Goal: Information Seeking & Learning: Learn about a topic

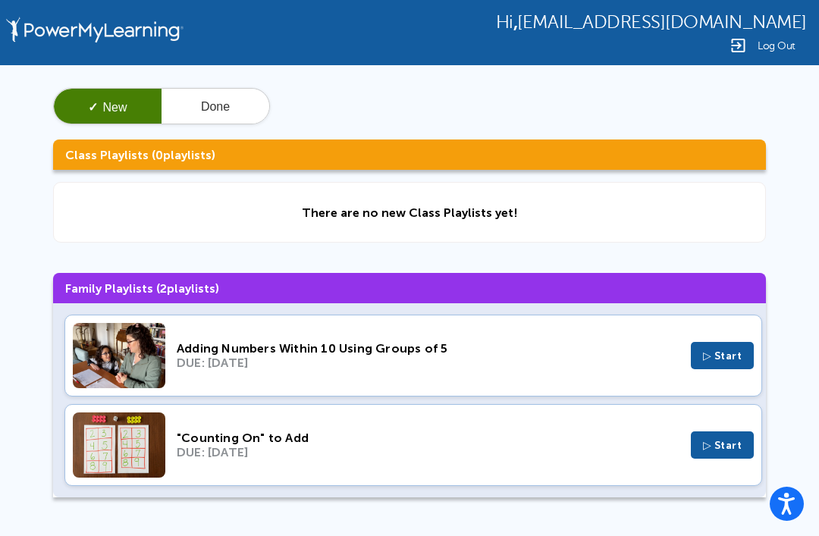
click at [699, 457] on button "▷ Start" at bounding box center [723, 445] width 64 height 27
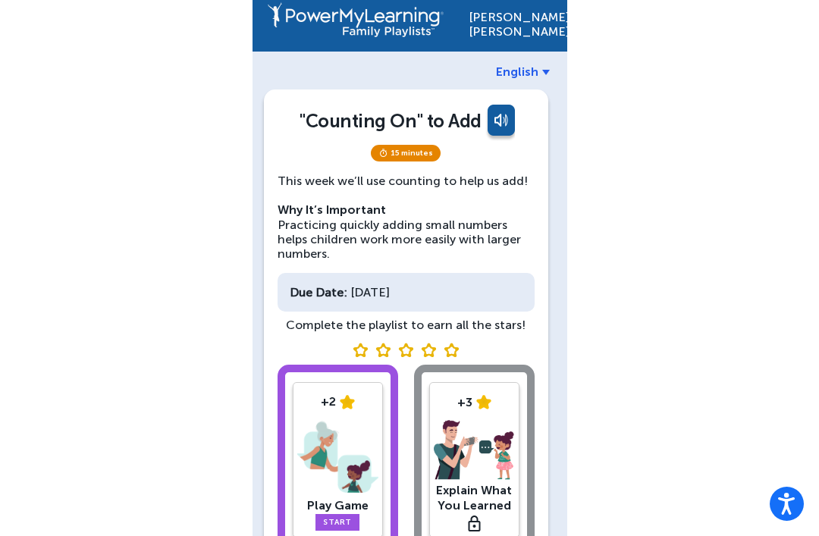
scroll to position [49, 0]
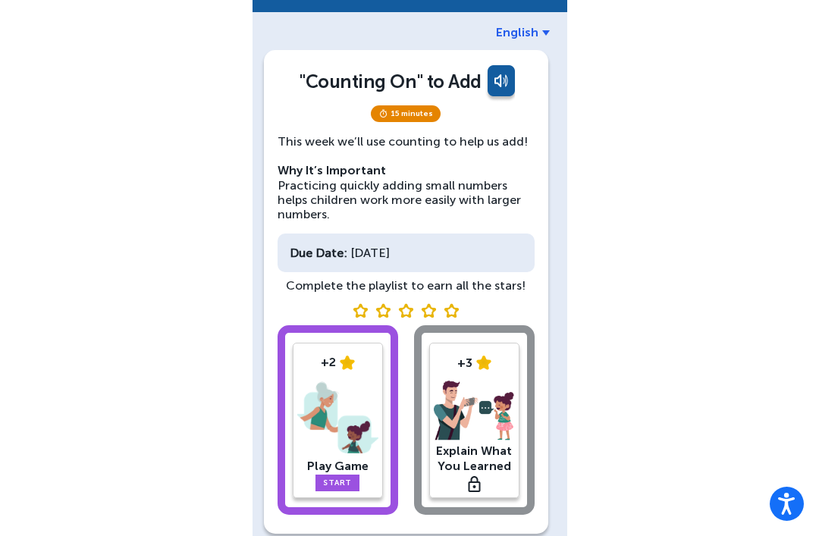
click at [333, 482] on link "Start" at bounding box center [338, 483] width 44 height 17
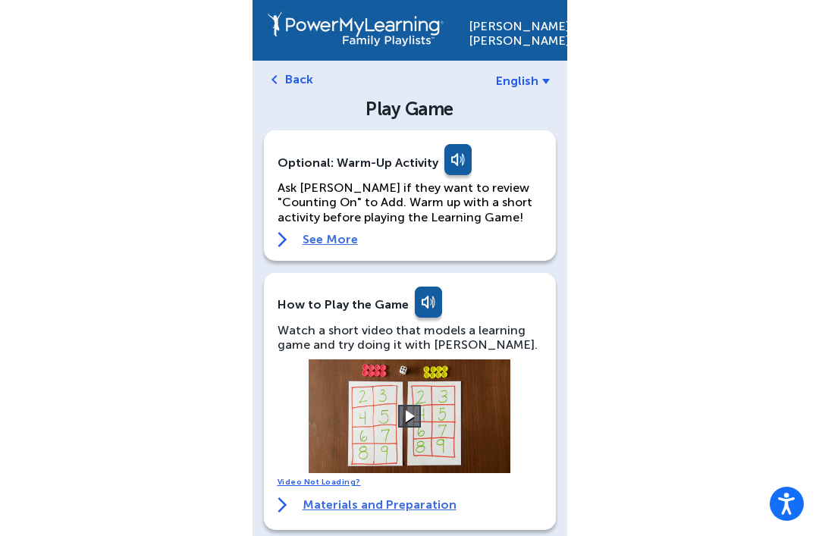
click at [410, 416] on button at bounding box center [409, 416] width 23 height 23
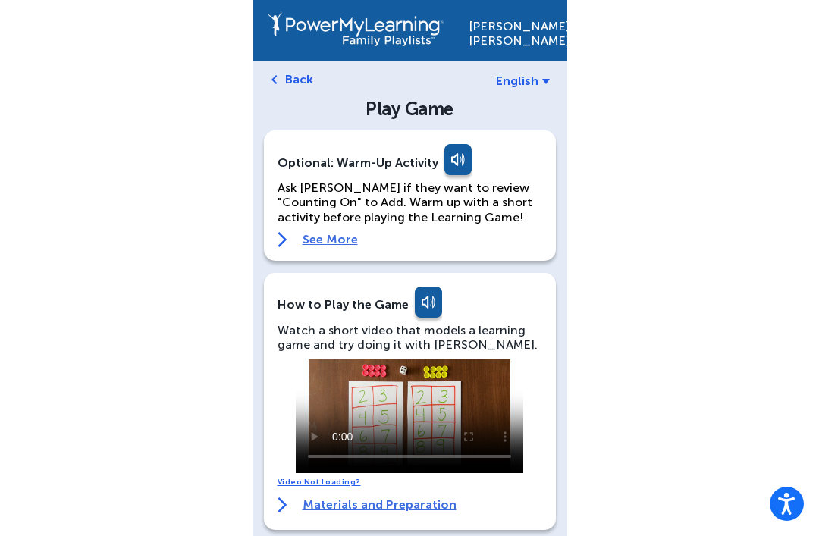
click at [509, 466] on video at bounding box center [410, 417] width 228 height 114
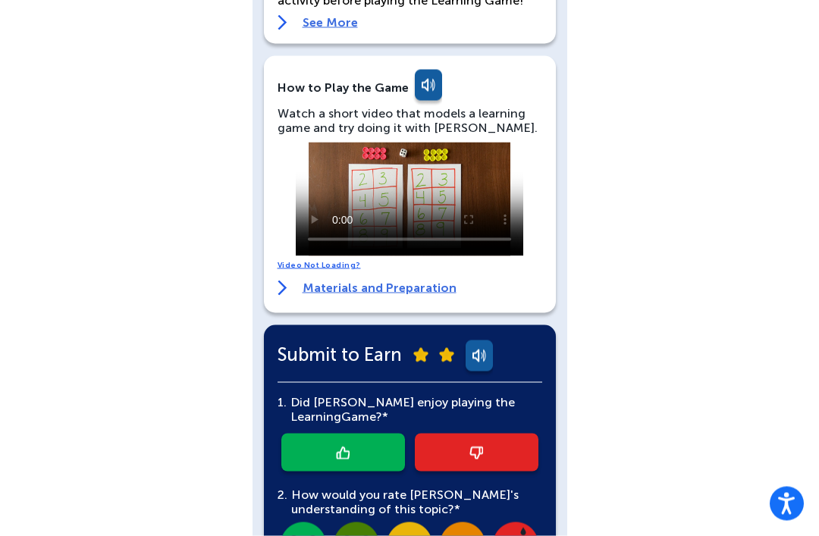
scroll to position [218, 0]
click at [217, 536] on div "[PERSON_NAME] English Back Play Game Optional: Warm-Up Activity Ask [PERSON_NAM…" at bounding box center [409, 295] width 819 height 1027
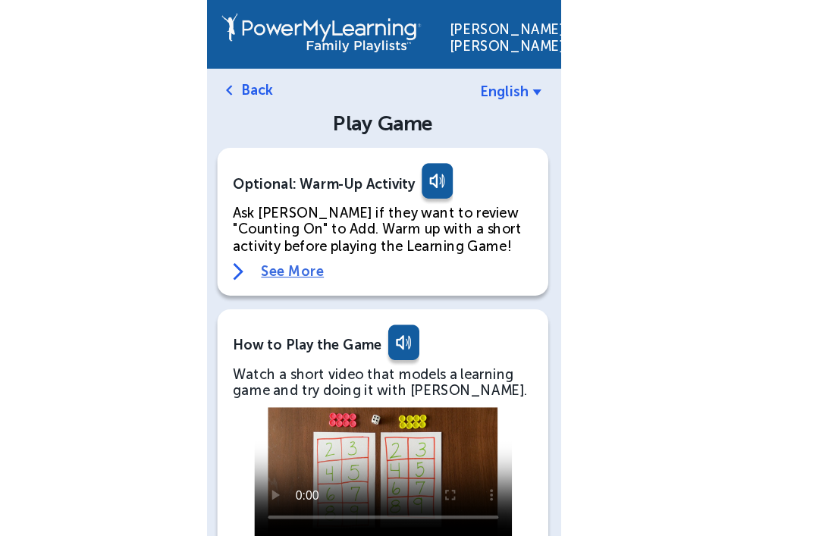
scroll to position [459, 0]
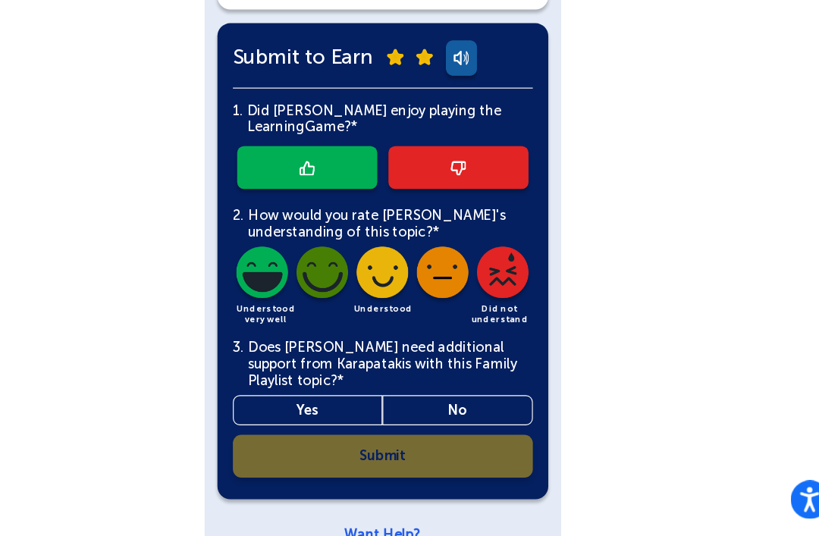
click at [560, 274] on div "[PERSON_NAME] English Back Play Game Optional: Warm-Up Activity Ask [PERSON_NAM…" at bounding box center [409, 54] width 819 height 1027
click at [331, 281] on img at bounding box center [357, 307] width 52 height 52
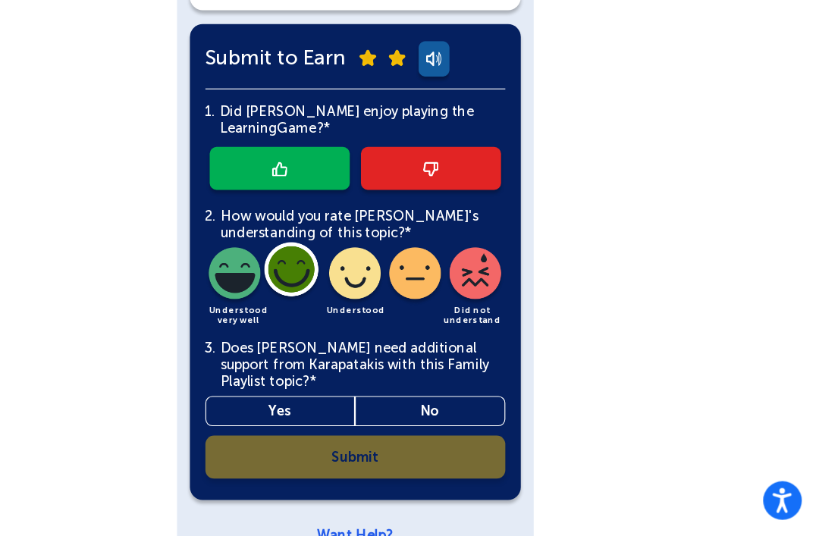
click at [282, 192] on link at bounding box center [344, 211] width 124 height 38
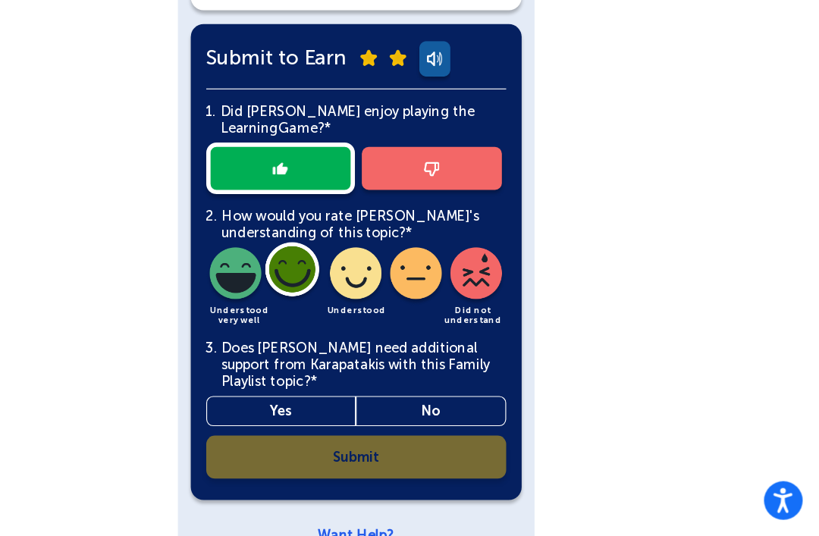
click at [410, 412] on link "No" at bounding box center [476, 425] width 133 height 27
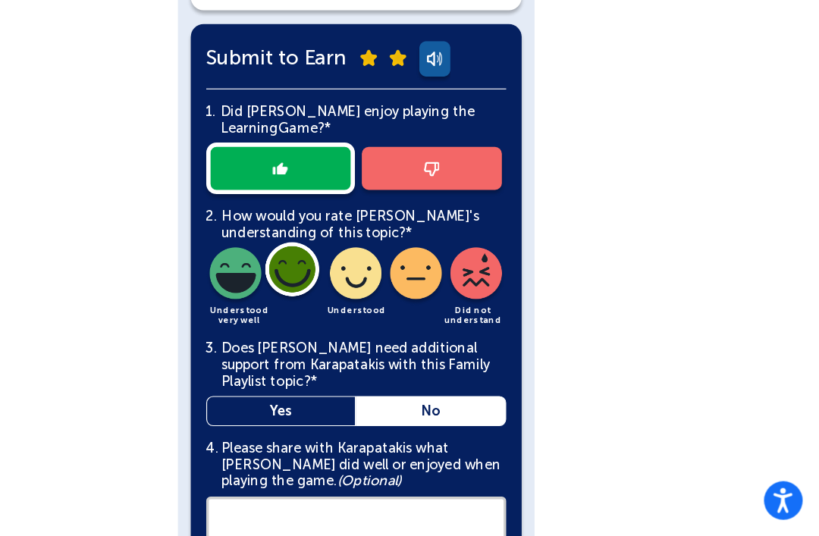
click at [410, 412] on link "No" at bounding box center [476, 425] width 133 height 27
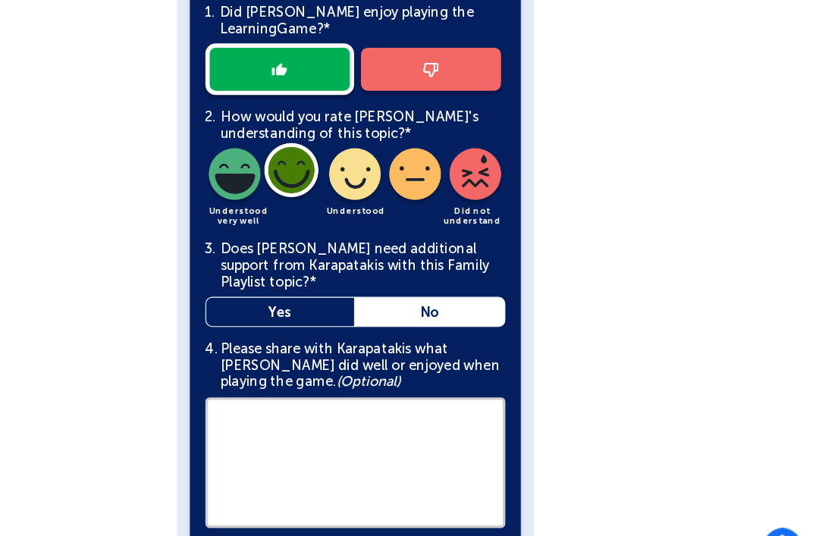
scroll to position [589, 0]
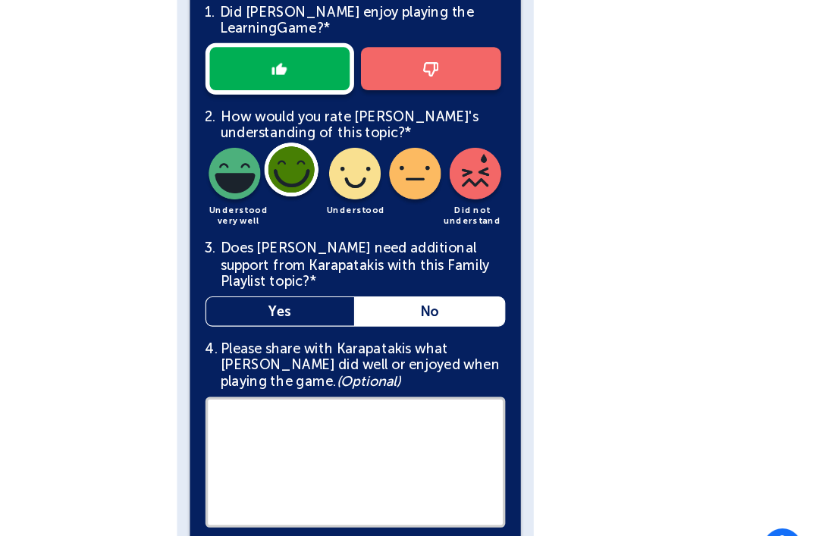
click at [417, 282] on link "No" at bounding box center [476, 295] width 133 height 27
click at [326, 379] on textarea at bounding box center [410, 428] width 265 height 115
click at [338, 422] on textarea "**********" at bounding box center [410, 428] width 265 height 115
type textarea "**********"
click at [405, 498] on link "Submit" at bounding box center [410, 517] width 265 height 38
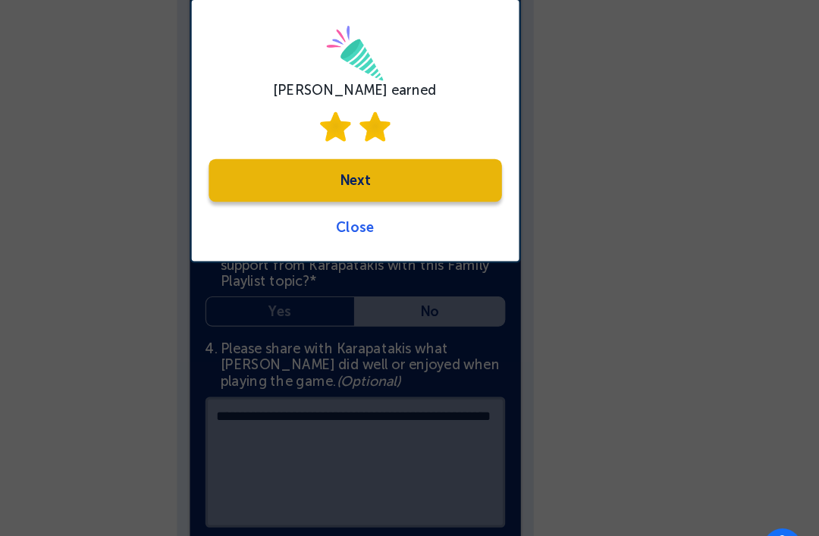
scroll to position [588, 0]
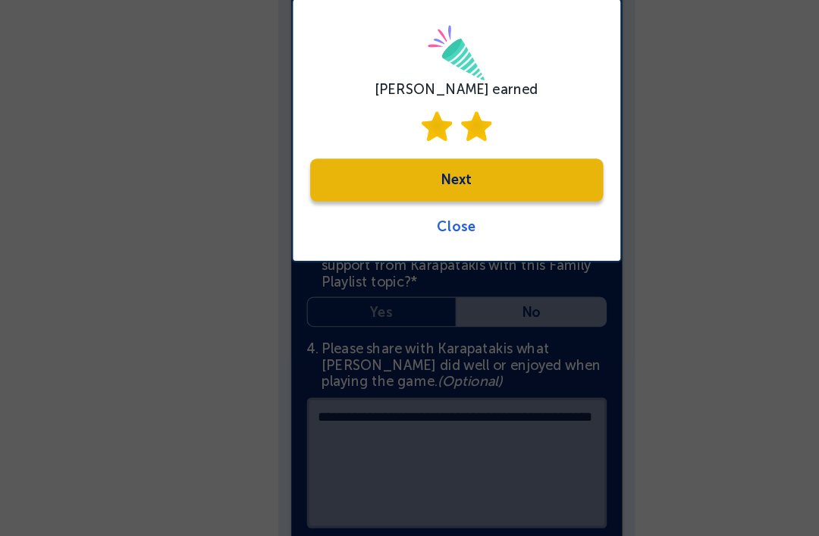
click at [451, 161] on link "Next" at bounding box center [410, 180] width 259 height 38
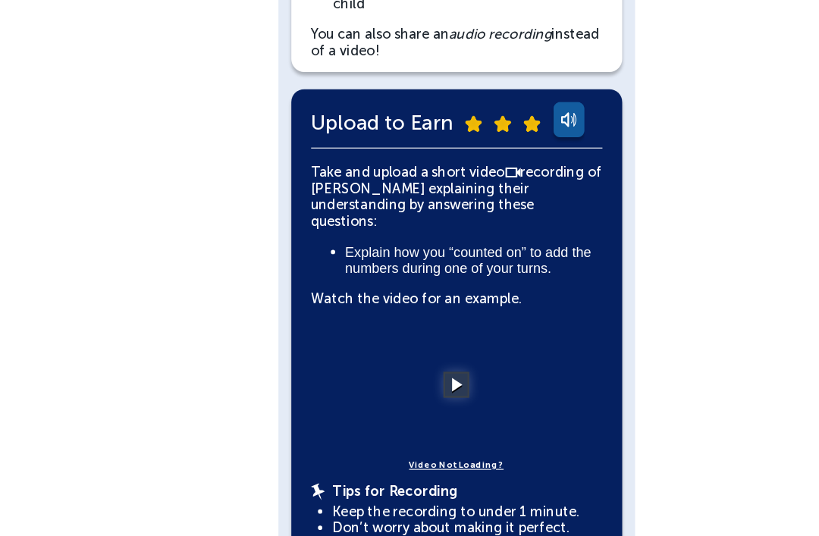
scroll to position [245, 0]
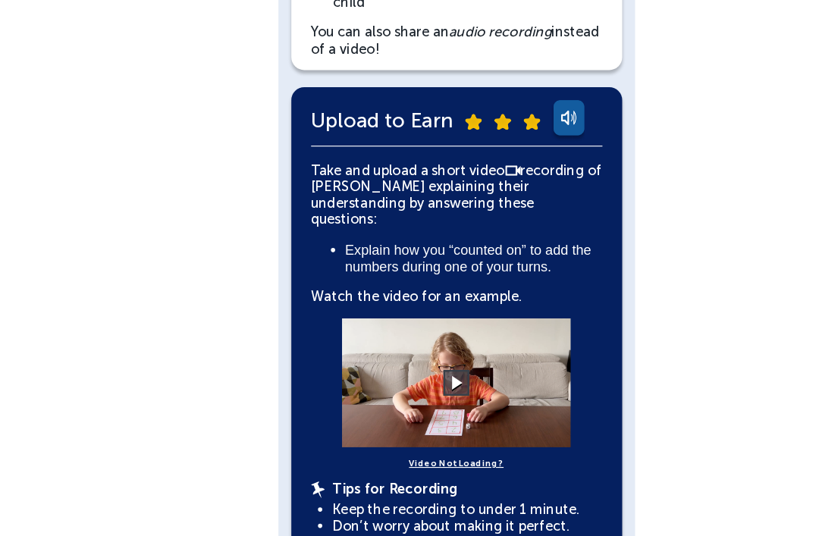
click at [401, 348] on button at bounding box center [409, 359] width 23 height 23
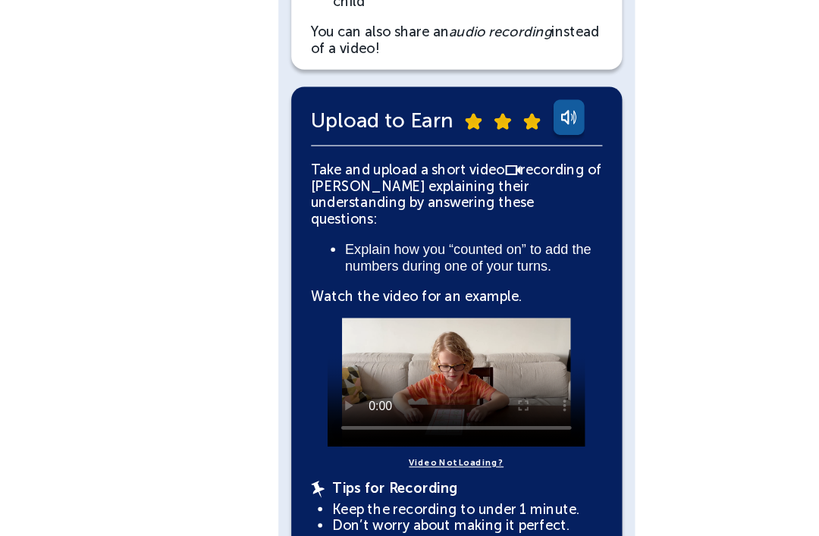
click at [320, 301] on video at bounding box center [410, 358] width 228 height 114
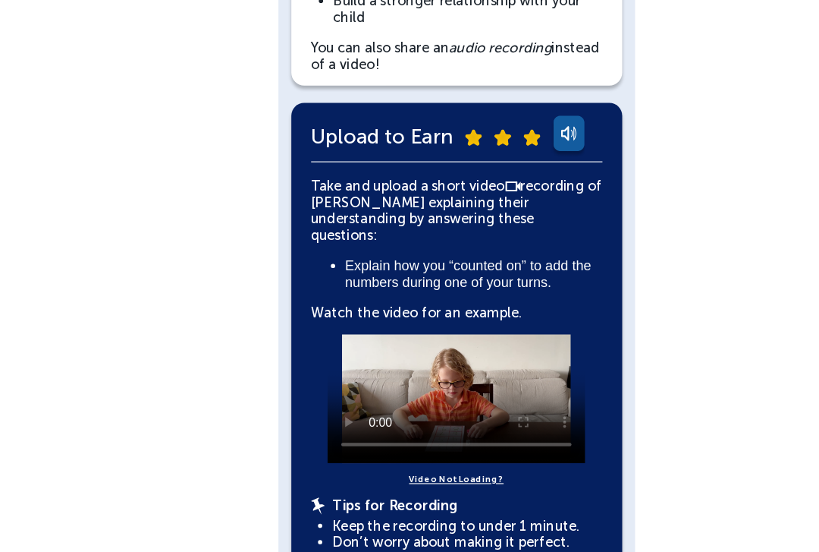
click at [297, 302] on video at bounding box center [410, 359] width 228 height 114
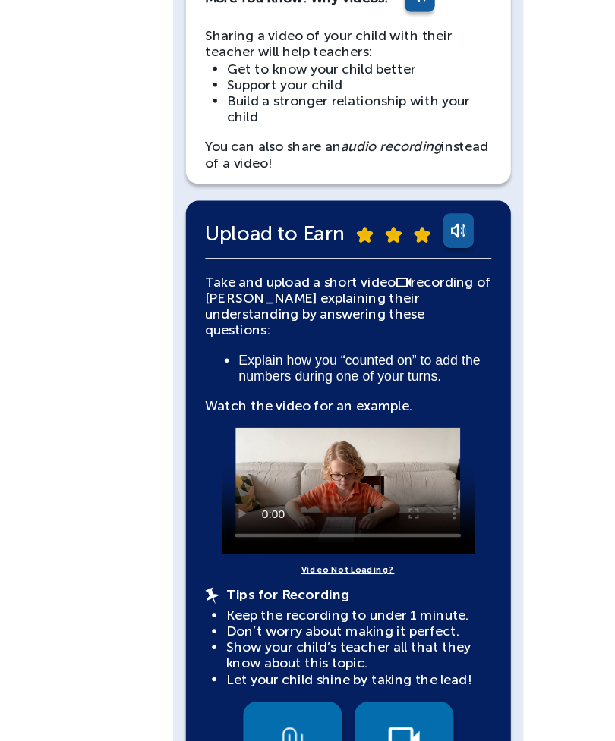
scroll to position [162, 0]
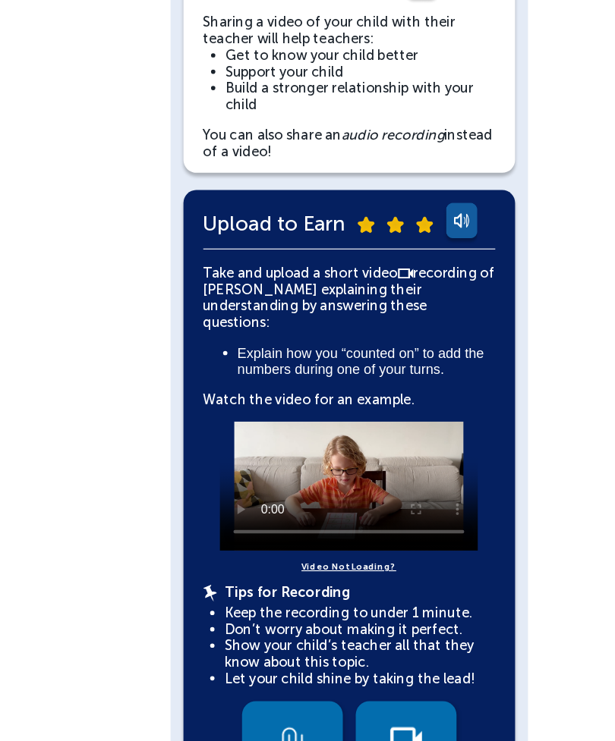
click at [359, 536] on img at bounding box center [358, 666] width 28 height 23
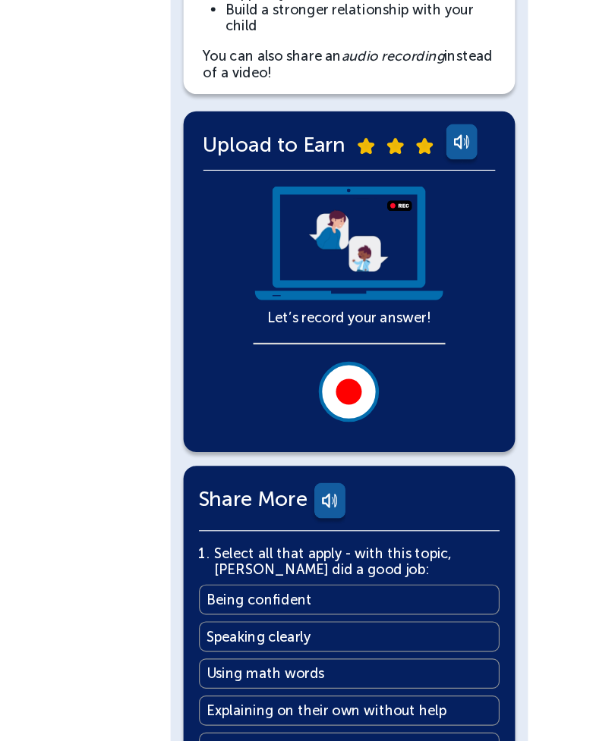
scroll to position [297, 0]
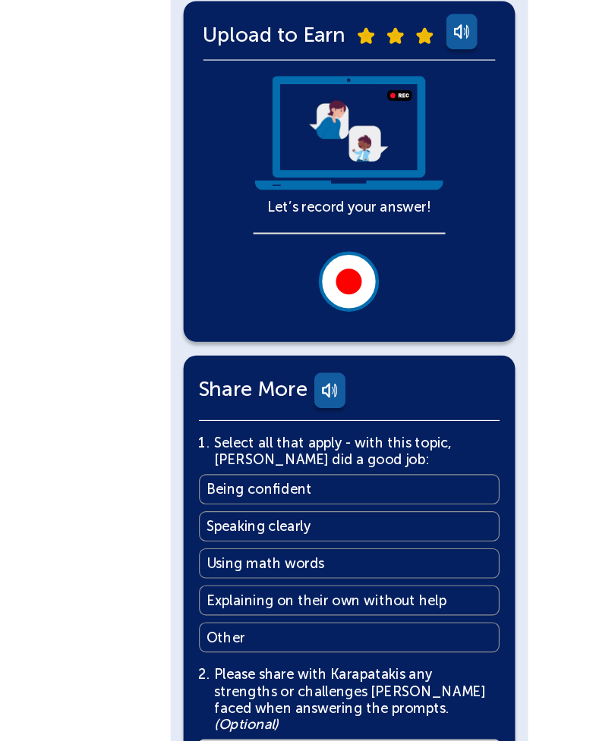
click at [309, 282] on div at bounding box center [307, 293] width 23 height 23
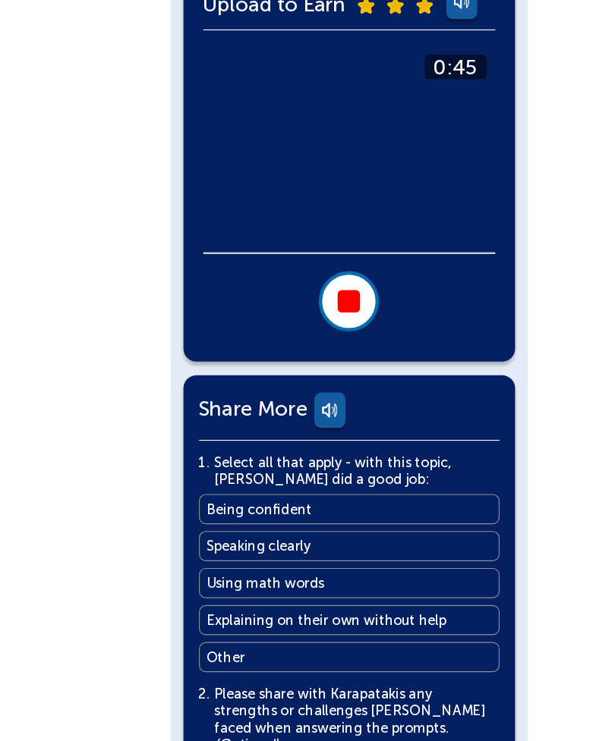
click at [312, 327] on div at bounding box center [307, 337] width 20 height 20
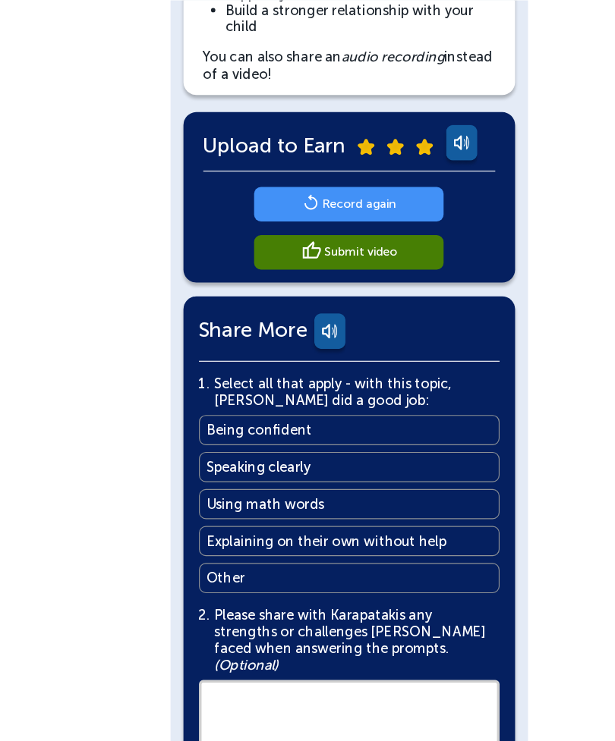
scroll to position [244, 0]
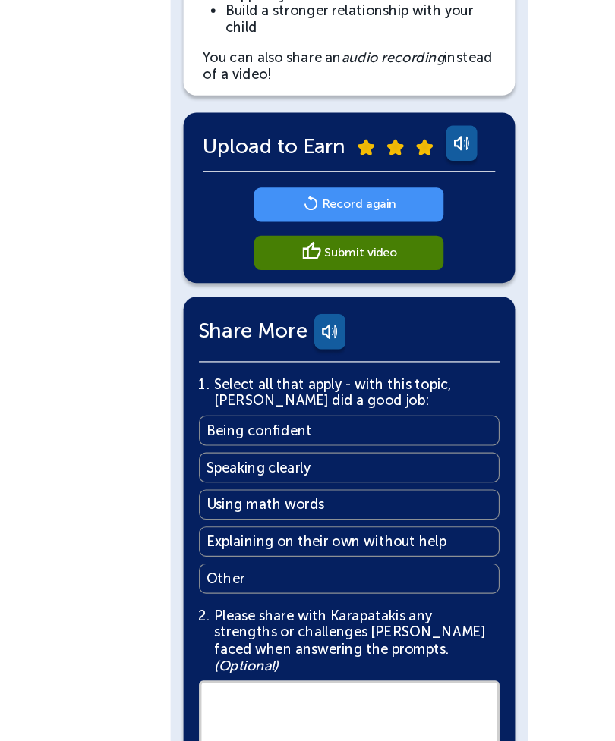
click at [0, 303] on div "[PERSON_NAME] English Back Explain What You Learned More You Know: Why Videos? …" at bounding box center [307, 302] width 615 height 1092
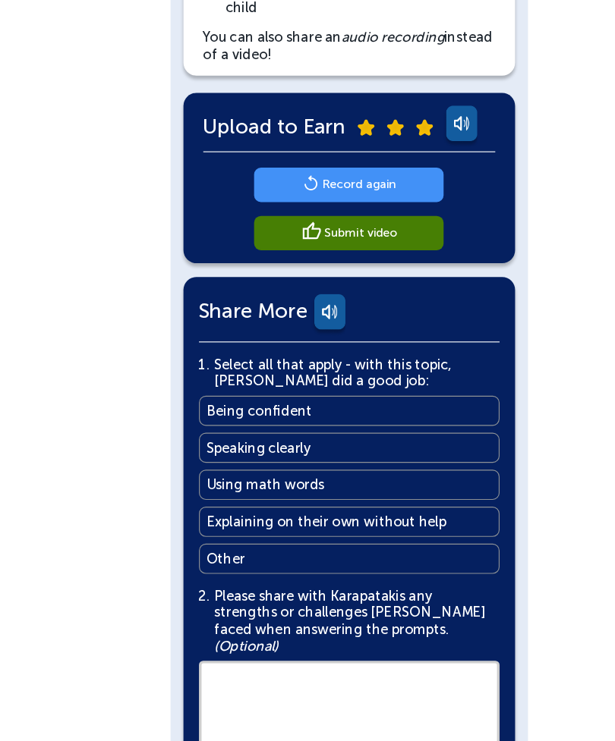
click at [346, 173] on main "Record again" at bounding box center [316, 180] width 65 height 14
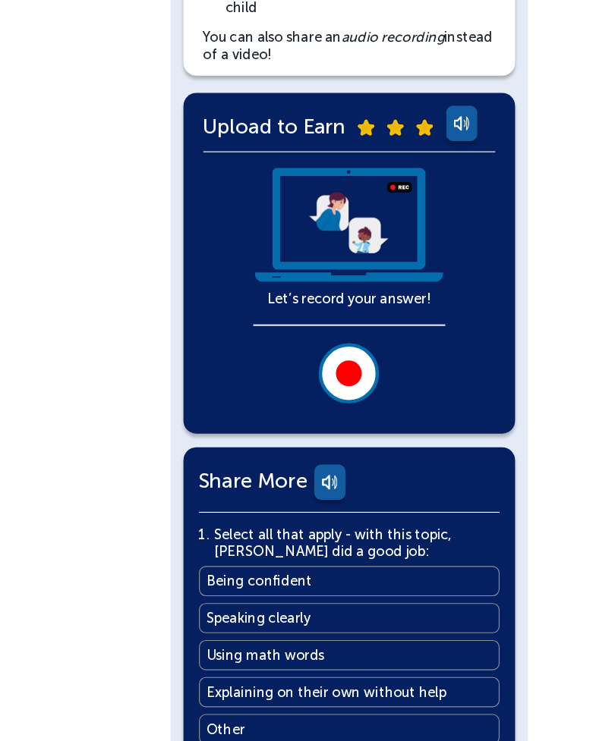
click at [306, 335] on div at bounding box center [307, 346] width 23 height 23
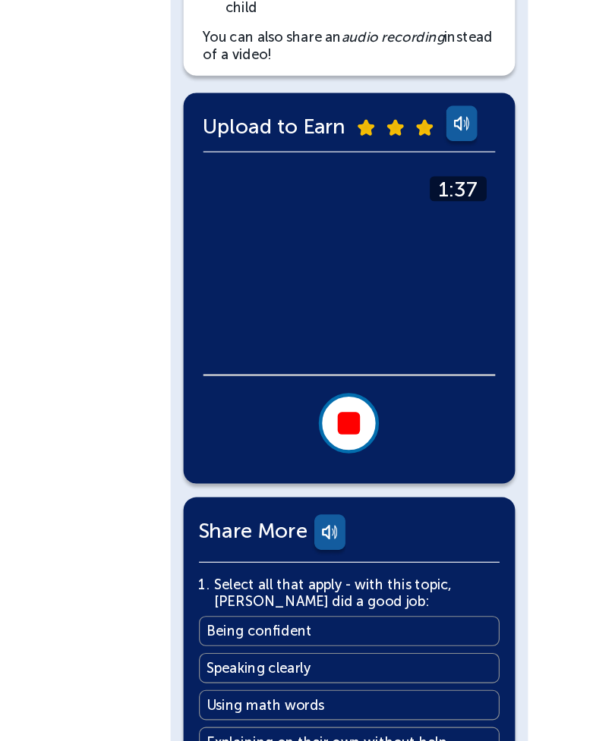
click at [309, 381] on div at bounding box center [307, 391] width 20 height 20
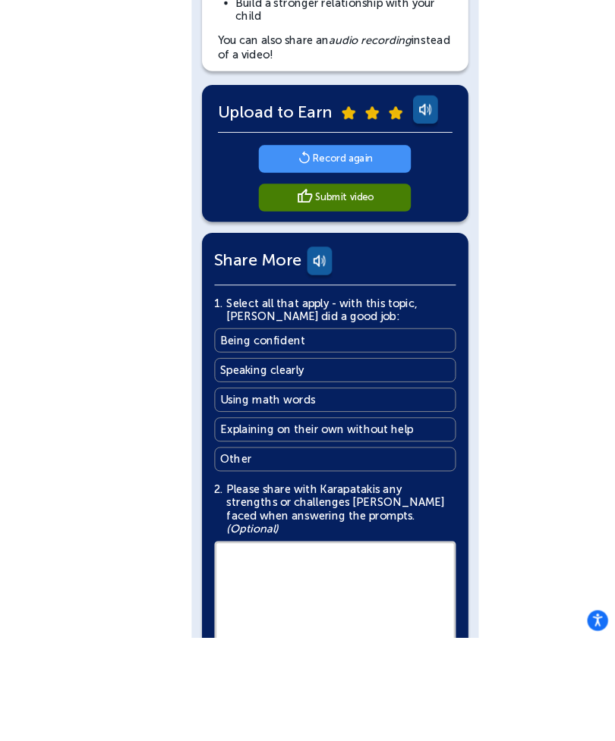
scroll to position [256, 0]
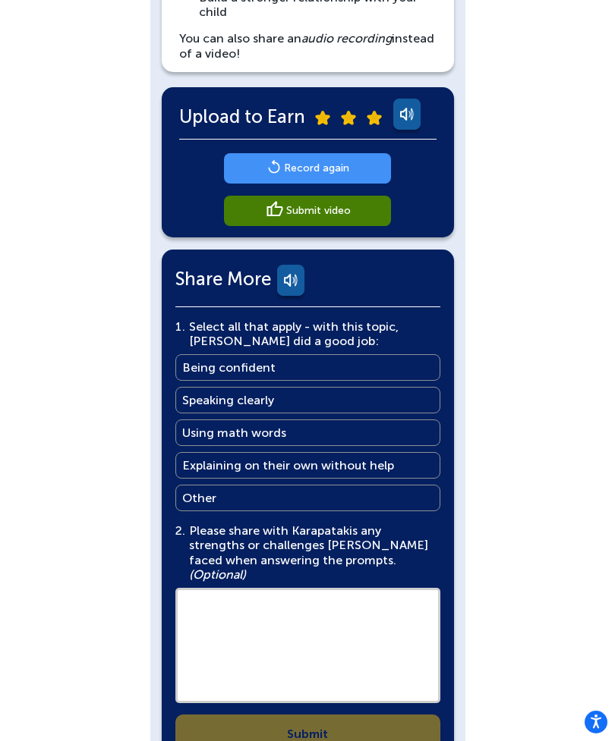
click at [348, 171] on main "Record again" at bounding box center [316, 168] width 65 height 14
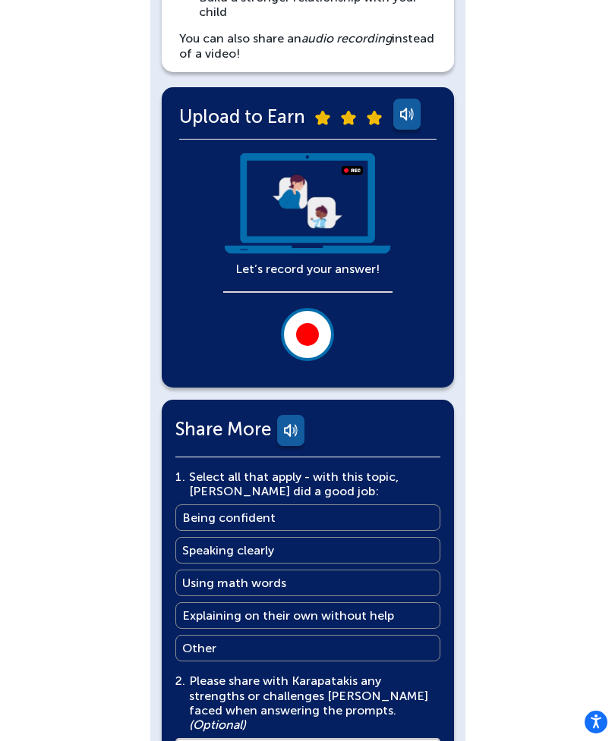
click at [312, 327] on div at bounding box center [307, 334] width 23 height 23
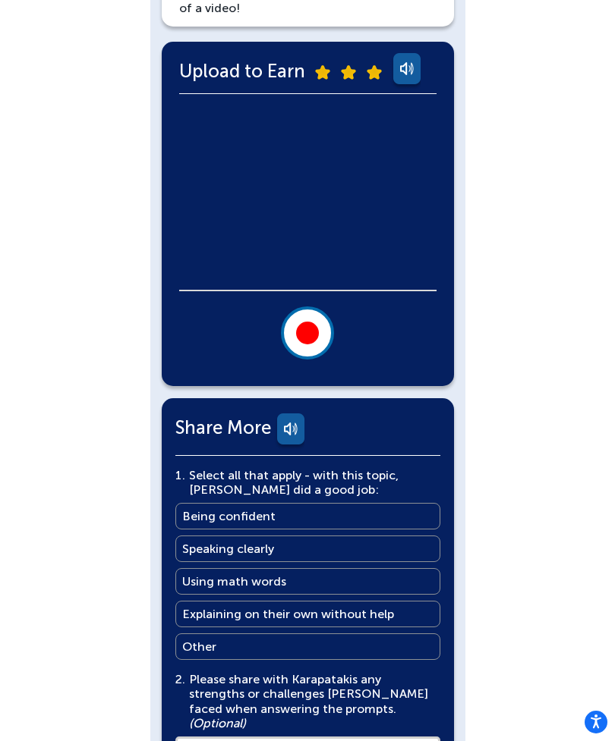
scroll to position [304, 0]
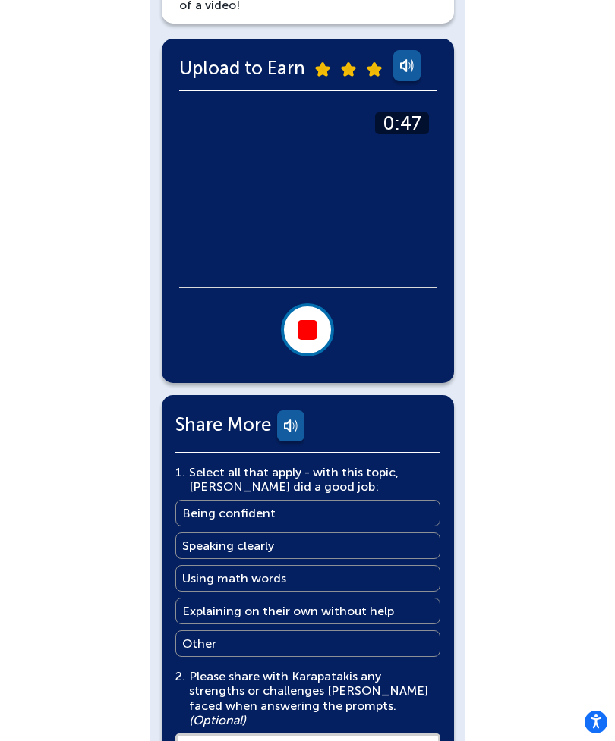
click at [307, 326] on div at bounding box center [307, 330] width 20 height 20
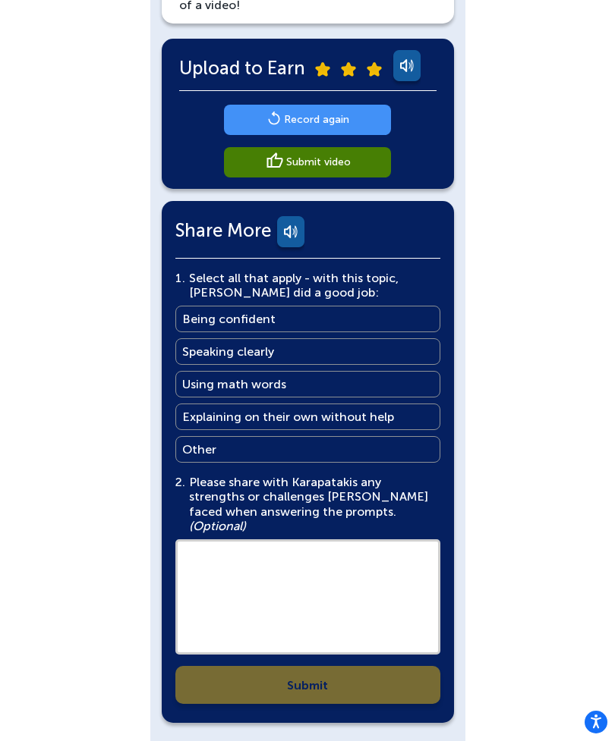
click at [317, 160] on main "Submit video" at bounding box center [318, 162] width 64 height 14
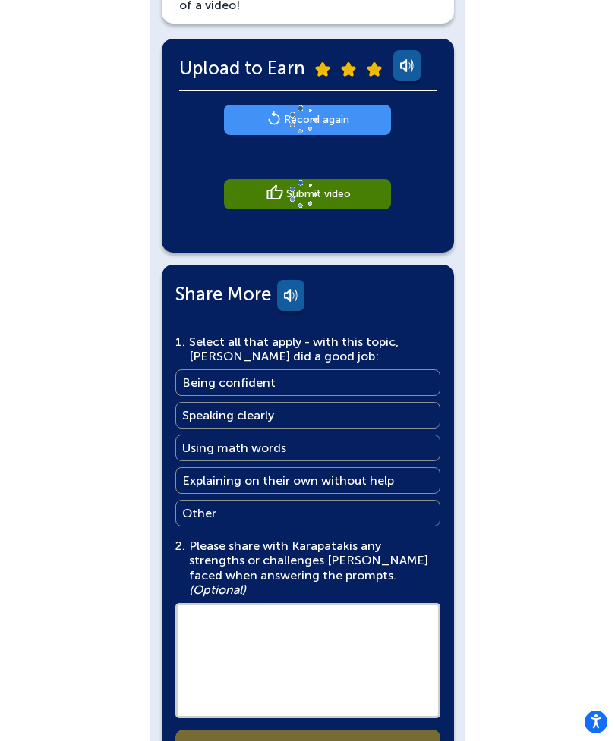
click at [382, 445] on link "Using math words Using math words" at bounding box center [307, 448] width 265 height 27
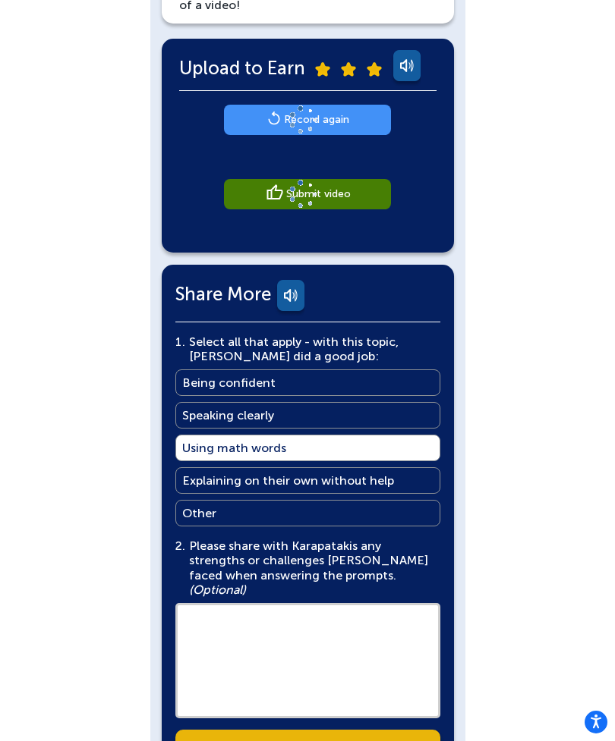
click at [383, 411] on link "Speaking clearly Speaking clearly" at bounding box center [307, 415] width 265 height 27
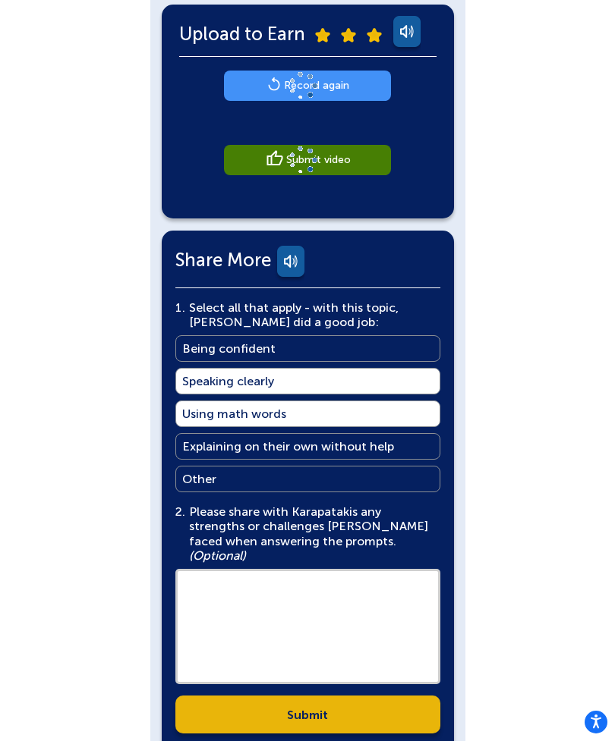
scroll to position [350, 0]
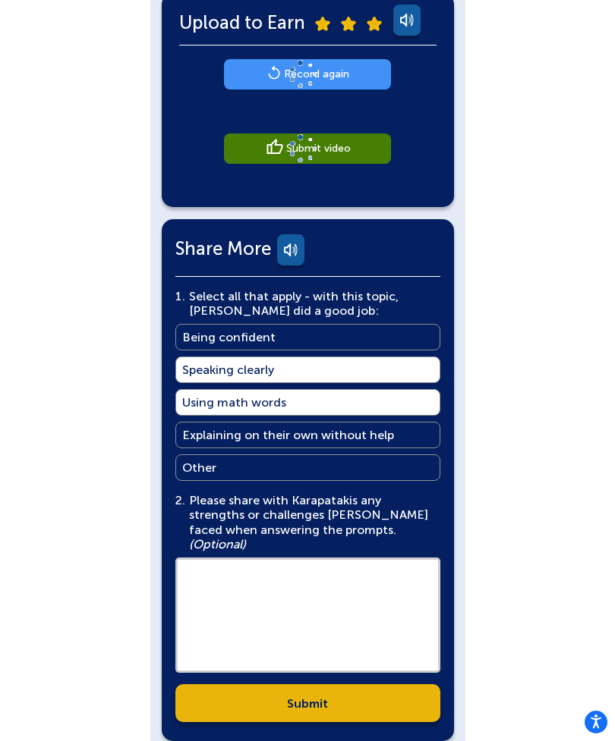
click at [379, 536] on textarea at bounding box center [307, 615] width 265 height 115
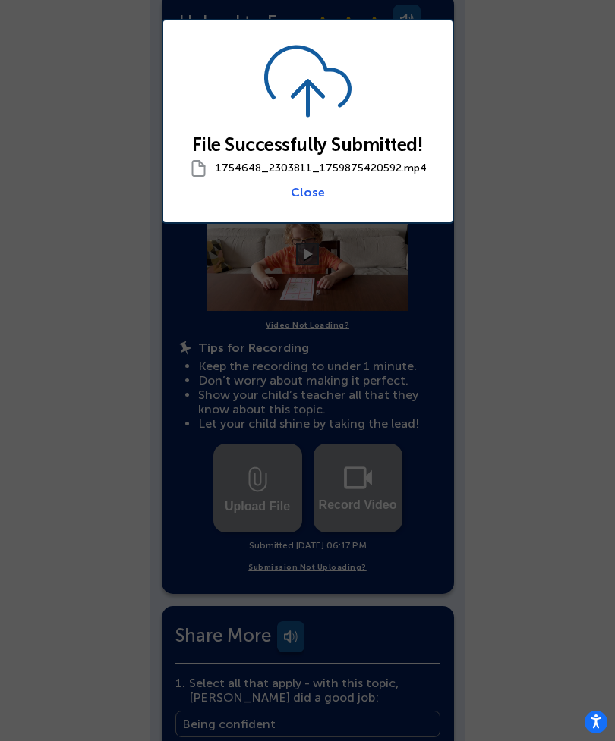
click at [306, 190] on link "Close" at bounding box center [308, 192] width 34 height 14
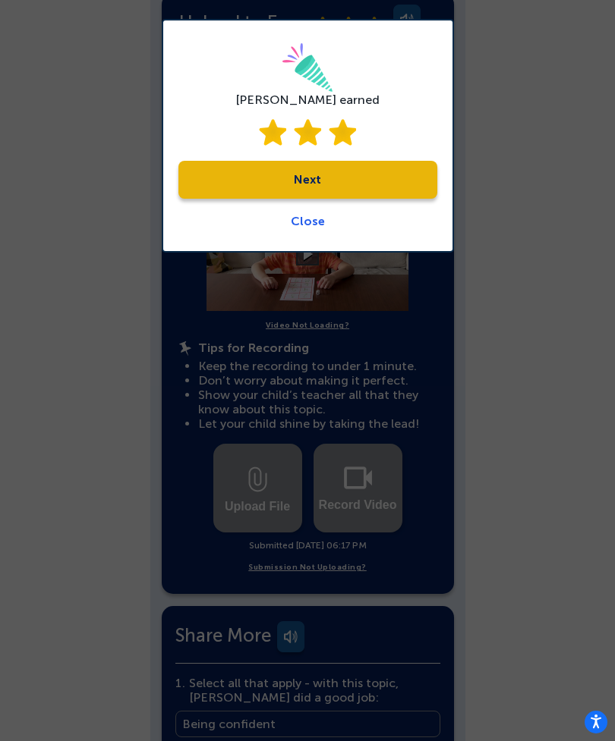
click at [363, 177] on link "Next" at bounding box center [307, 180] width 259 height 38
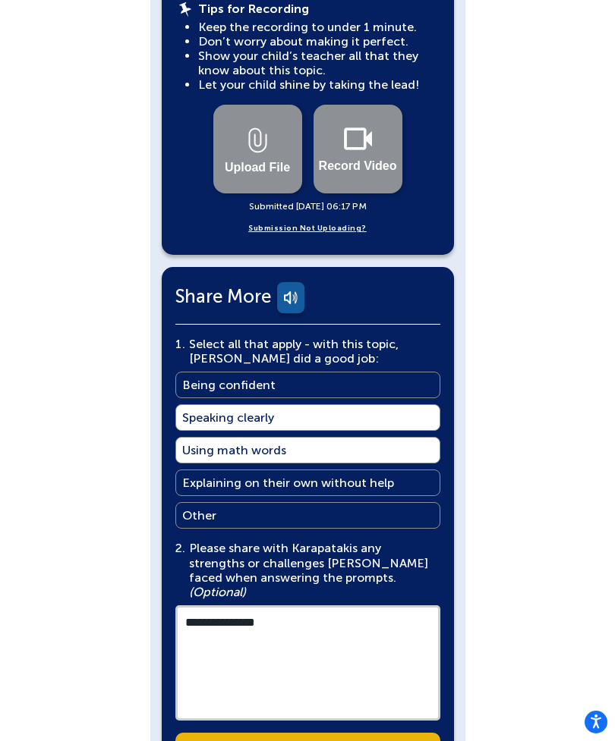
scroll to position [721, 0]
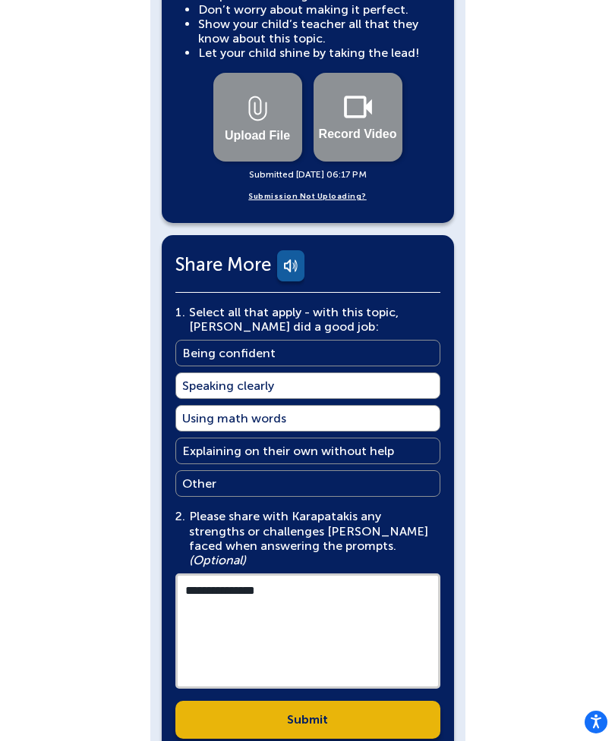
click at [324, 536] on textarea "**********" at bounding box center [307, 631] width 265 height 115
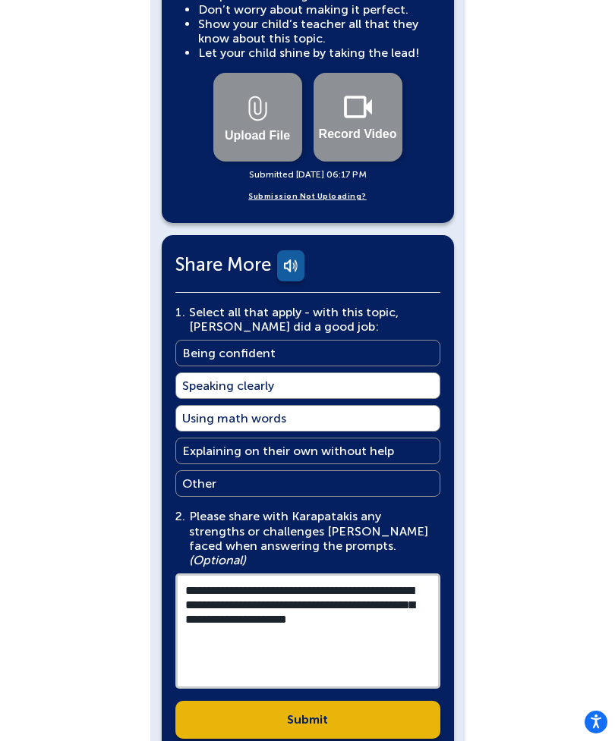
type textarea "**********"
click at [384, 536] on link "Submit" at bounding box center [307, 720] width 265 height 38
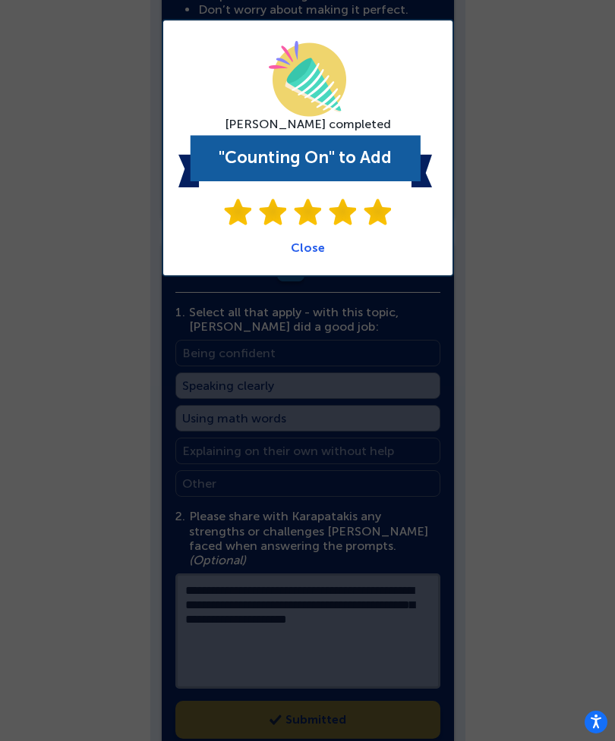
click at [309, 252] on link "Close" at bounding box center [308, 248] width 34 height 14
